Goal: Task Accomplishment & Management: Use online tool/utility

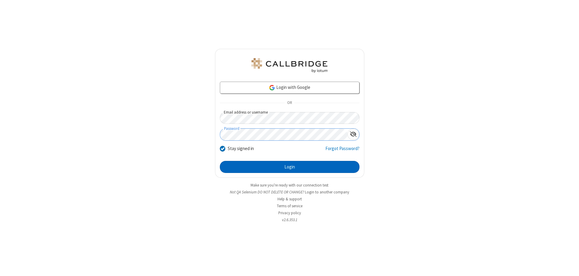
click at [289, 167] on button "Login" at bounding box center [290, 167] width 140 height 12
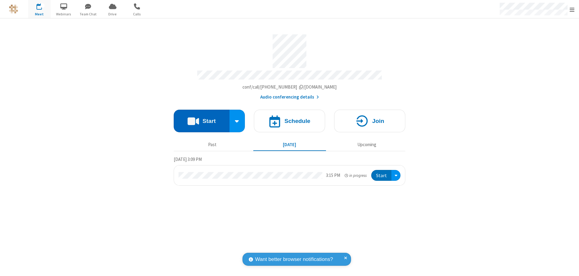
click at [201, 118] on button "Start" at bounding box center [202, 121] width 56 height 23
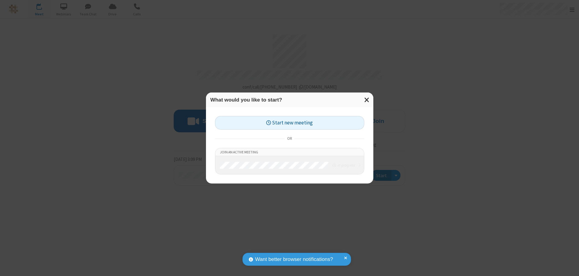
click at [289, 123] on button "Start new meeting" at bounding box center [289, 123] width 149 height 14
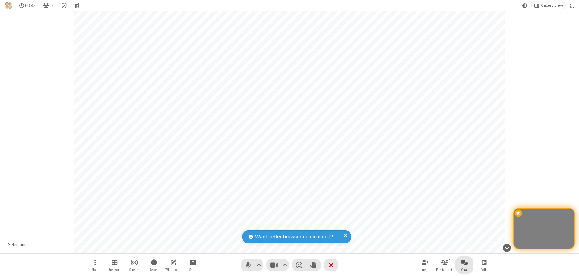
click at [464, 262] on span "Open chat" at bounding box center [463, 263] width 7 height 8
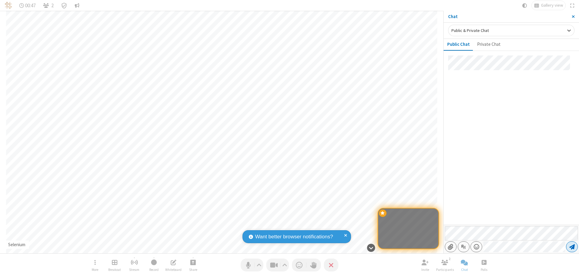
click at [571, 247] on span "Send message" at bounding box center [571, 247] width 5 height 6
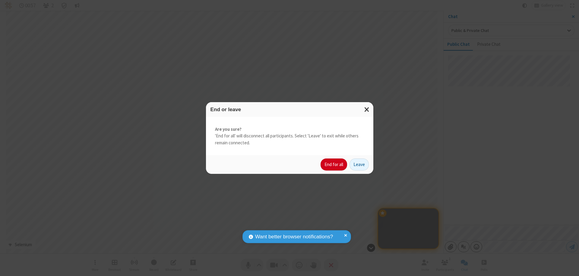
click at [334, 165] on button "End for all" at bounding box center [333, 164] width 27 height 12
